Goal: Complete application form

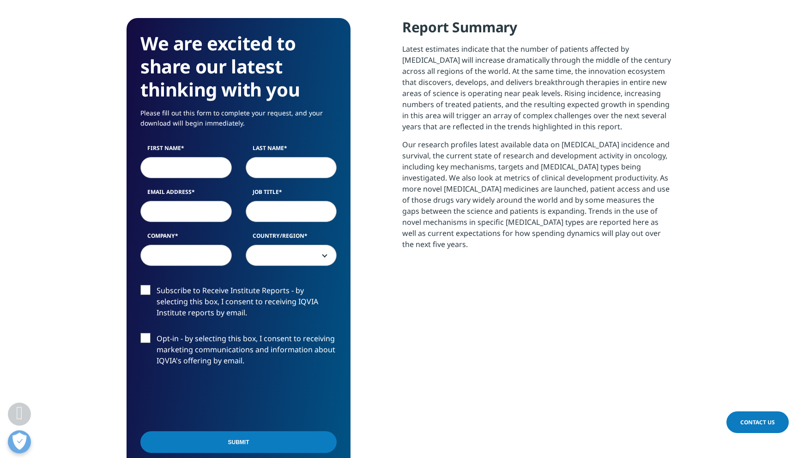
scroll to position [438, 0]
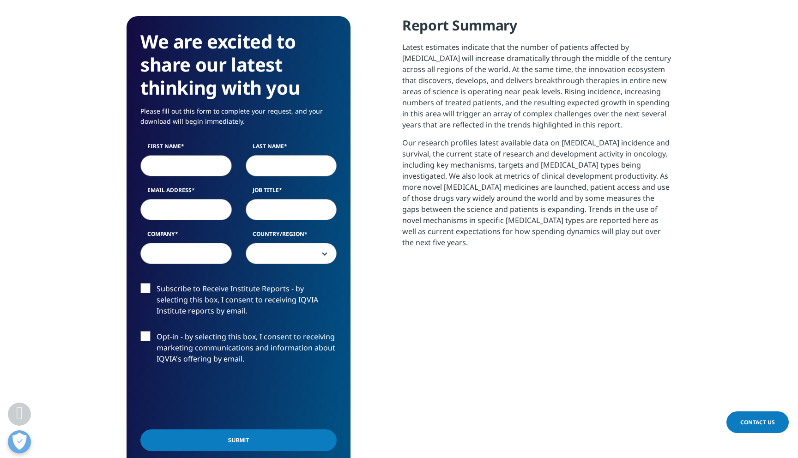
click at [217, 173] on input "First Name" at bounding box center [185, 165] width 91 height 21
type input "[PERSON_NAME]"
type input "Lemons"
type input "[EMAIL_ADDRESS][DOMAIN_NAME]"
select select "[GEOGRAPHIC_DATA]"
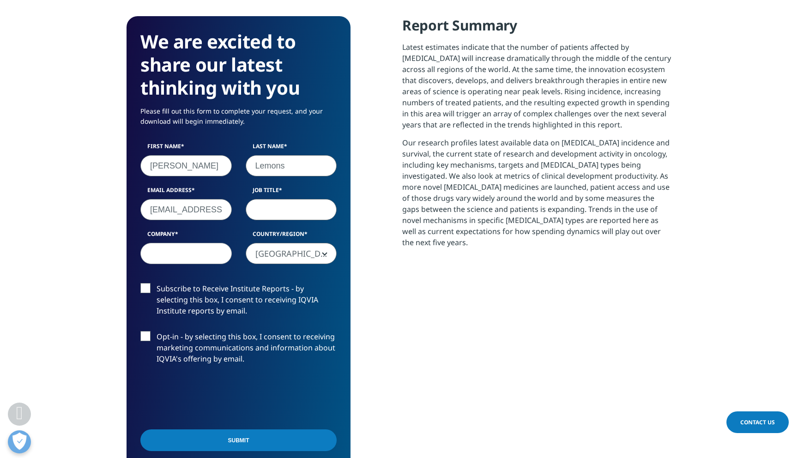
click at [279, 212] on input "Job Title" at bounding box center [291, 209] width 91 height 21
click at [197, 253] on input "Company" at bounding box center [185, 253] width 91 height 21
type input "BVCC"
click at [180, 213] on input "[EMAIL_ADDRESS][DOMAIN_NAME]" at bounding box center [185, 209] width 91 height 21
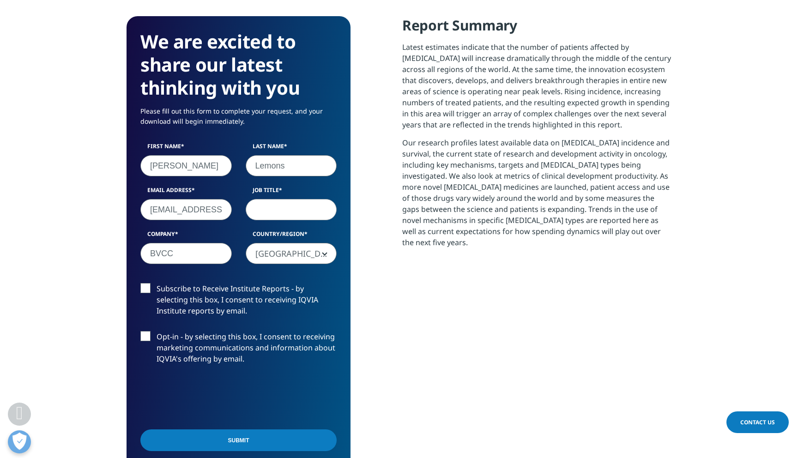
click at [180, 213] on input "[EMAIL_ADDRESS][DOMAIN_NAME]" at bounding box center [185, 209] width 91 height 21
type input "[PERSON_NAME][EMAIL_ADDRESS][DOMAIN_NAME]"
click at [247, 207] on input "Job Title" at bounding box center [291, 209] width 91 height 21
type input "A"
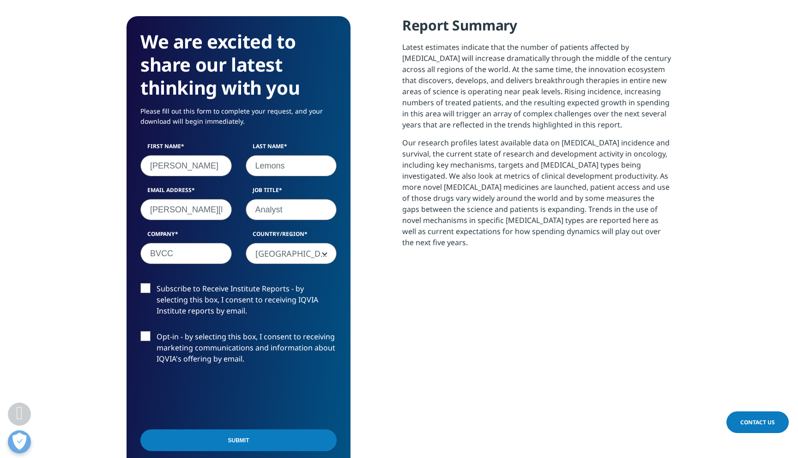
type input "Analyst"
click at [210, 294] on label "Subscribe to Receive Institute Reports - by selecting this box, I consent to re…" at bounding box center [238, 302] width 196 height 38
click at [157, 283] on input "Subscribe to Receive Institute Reports - by selecting this box, I consent to re…" at bounding box center [157, 283] width 0 height 0
click at [184, 334] on label "Opt-in - by selecting this box, I consent to receiving marketing communications…" at bounding box center [238, 350] width 196 height 38
click at [157, 331] on input "Opt-in - by selecting this box, I consent to receiving marketing communications…" at bounding box center [157, 331] width 0 height 0
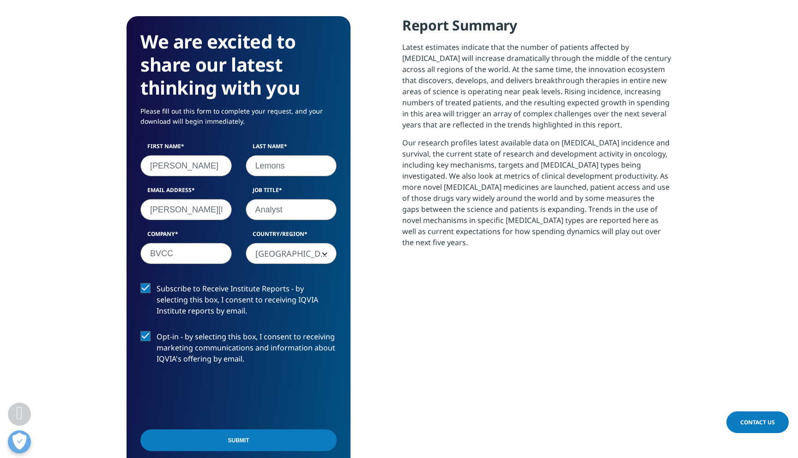
click at [212, 439] on input "Submit" at bounding box center [238, 441] width 196 height 22
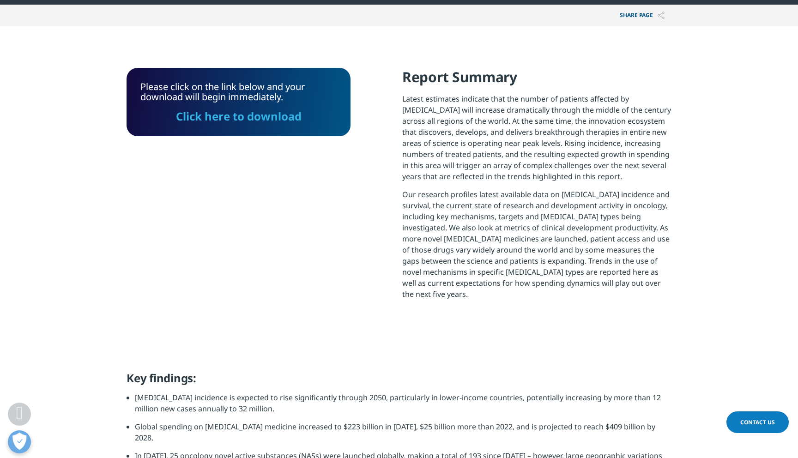
scroll to position [311, 0]
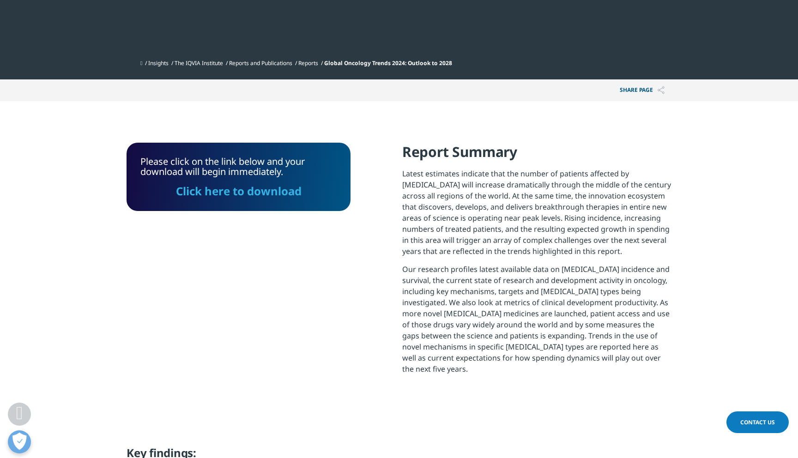
click at [240, 194] on link "Click here to download" at bounding box center [239, 190] width 126 height 15
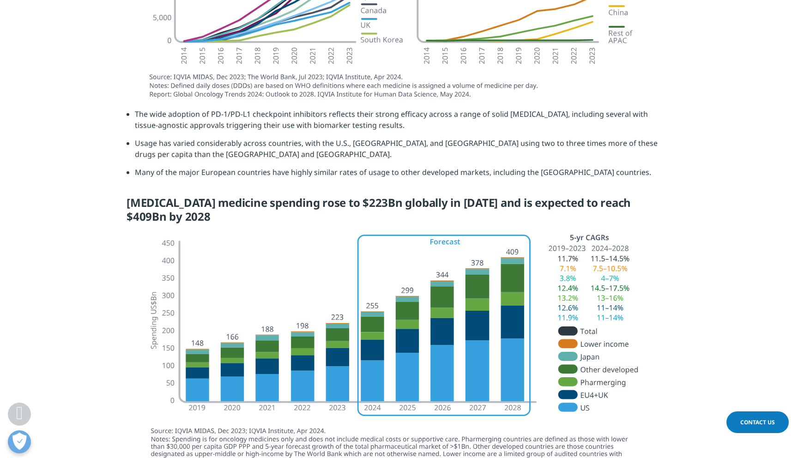
scroll to position [2006, 0]
